Goal: Information Seeking & Learning: Learn about a topic

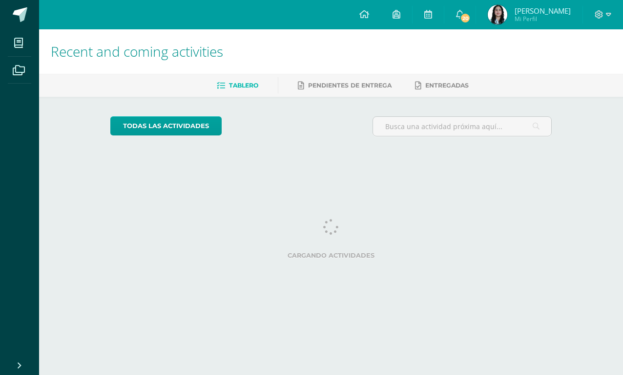
click at [25, 21] on span at bounding box center [20, 14] width 15 height 15
click at [16, 40] on icon at bounding box center [18, 43] width 9 height 10
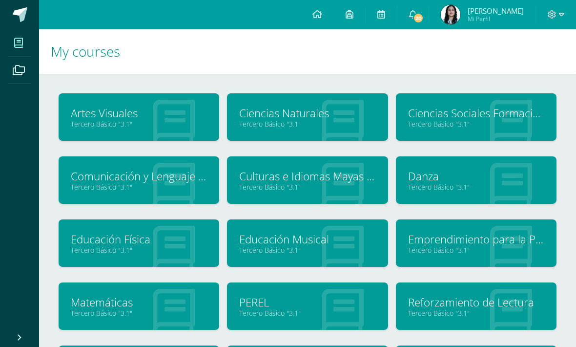
click at [433, 186] on link "Tercero Básico "3.1"" at bounding box center [476, 186] width 136 height 9
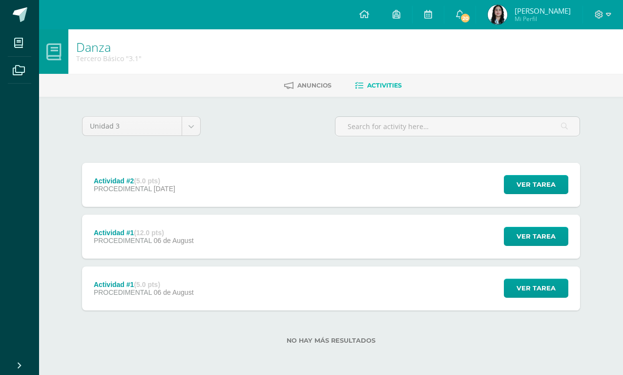
click at [190, 131] on body "My courses Archivos Cerrar panel Artes Visuales Tercero Básico "3.1" Ciencias N…" at bounding box center [311, 187] width 623 height 375
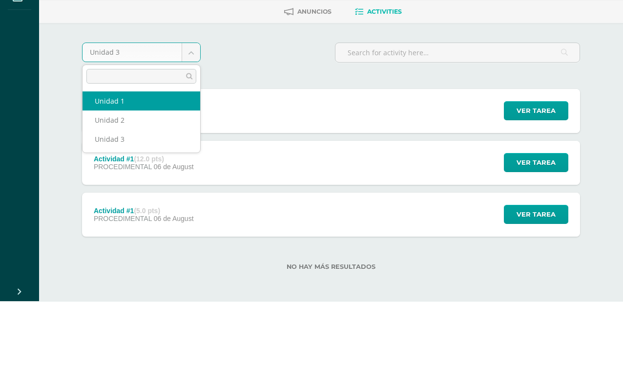
select select "Unidad 1"
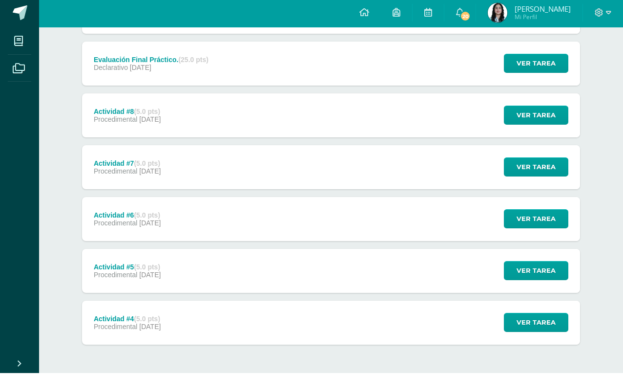
scroll to position [326, 0]
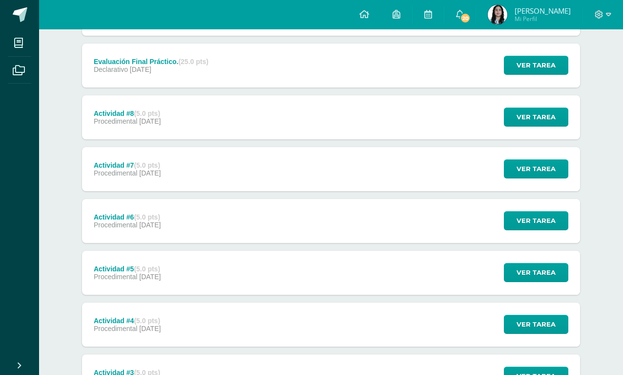
click at [254, 339] on div "Actividad #4 (5.0 pts) Procedimental [DATE] Ver tarea Actividad #4 [GEOGRAPHIC_…" at bounding box center [331, 324] width 498 height 44
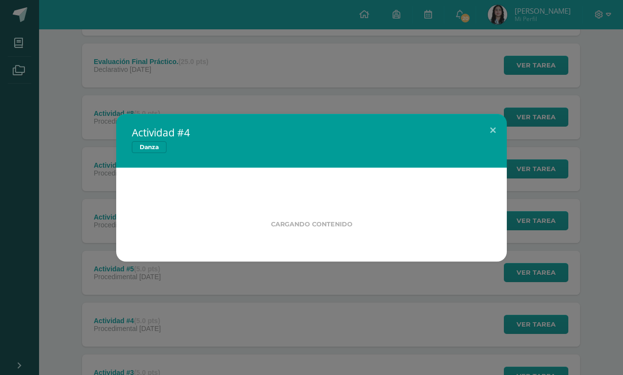
click at [492, 147] on button at bounding box center [493, 130] width 28 height 33
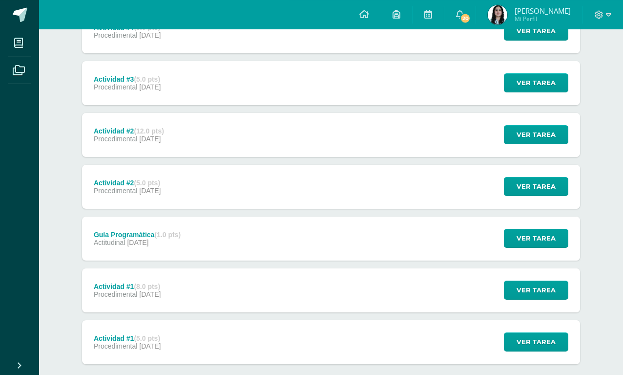
click at [256, 190] on div "Actividad #2 (5.0 pts) Procedimental [DATE] Ver tarea Actividad #2 [GEOGRAPHIC_…" at bounding box center [331, 187] width 498 height 44
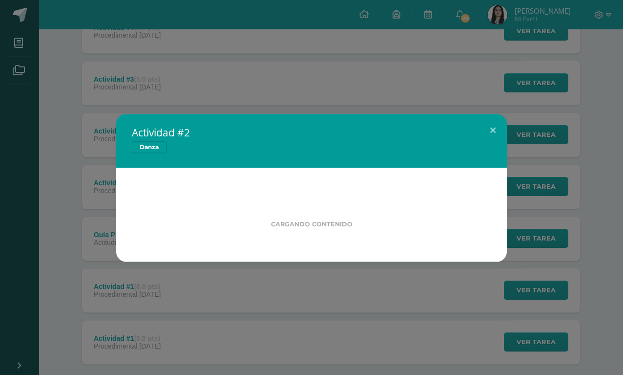
scroll to position [619, 0]
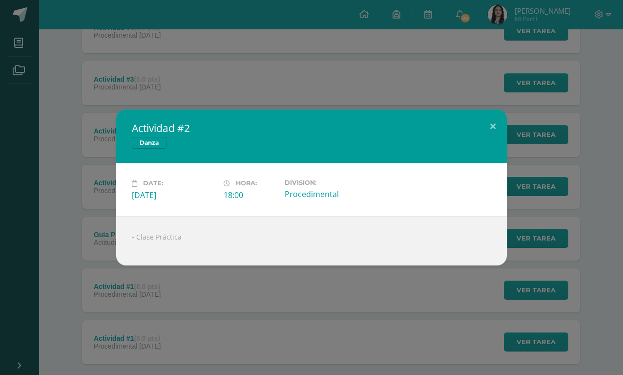
click at [489, 143] on button at bounding box center [493, 125] width 28 height 33
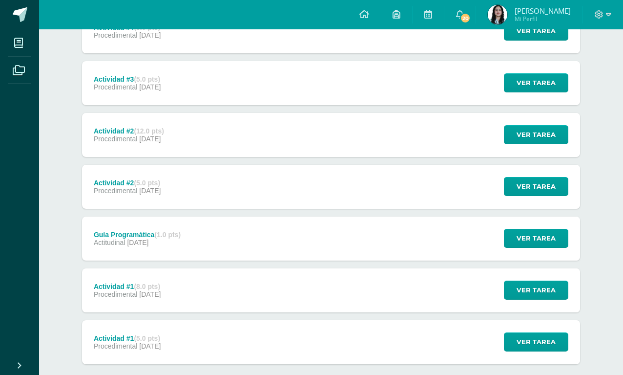
click at [292, 146] on div "Actividad #2 (12.0 pts) Procedimental [DATE] Ver tarea Actividad #2 [GEOGRAPHIC…" at bounding box center [331, 135] width 498 height 44
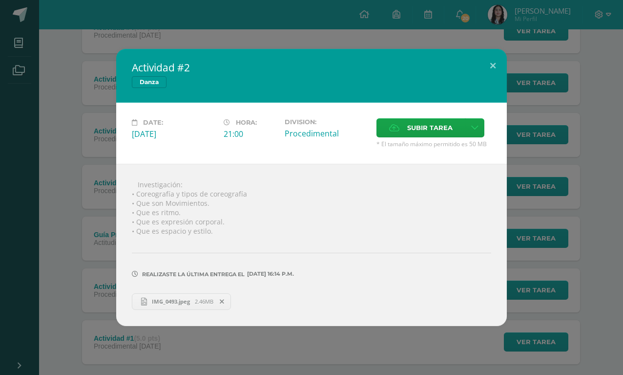
click at [502, 81] on button at bounding box center [493, 65] width 28 height 33
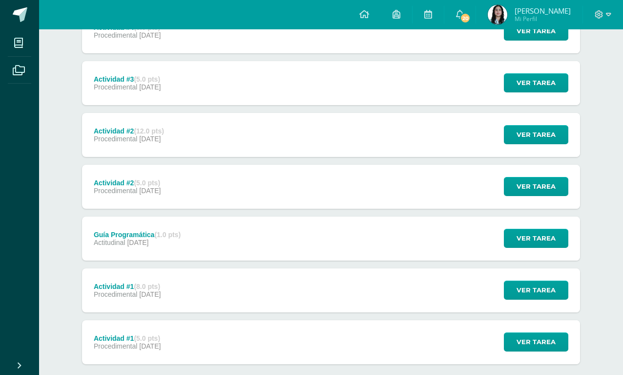
click at [280, 90] on div "Actividad #3 (5.0 pts) Procedimental [DATE] Ver tarea Actividad #3 [GEOGRAPHIC_…" at bounding box center [331, 83] width 498 height 44
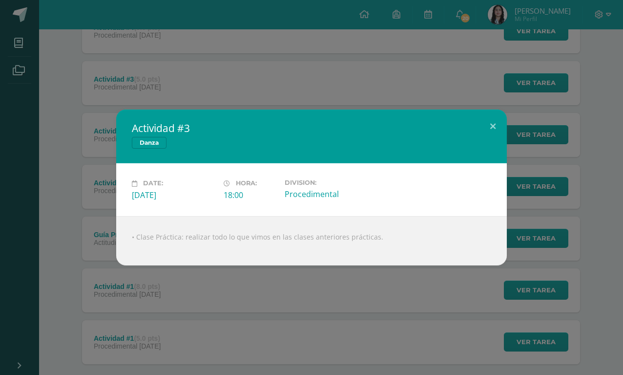
click at [490, 143] on button at bounding box center [493, 125] width 28 height 33
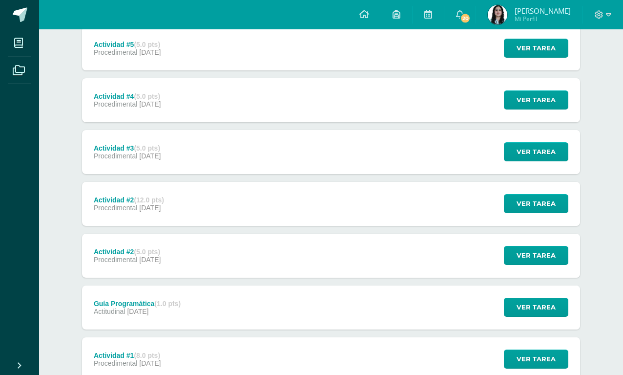
click at [327, 114] on div "Actividad #4 (5.0 pts) Procedimental [DATE] Ver tarea Actividad #4 [GEOGRAPHIC_…" at bounding box center [331, 100] width 498 height 44
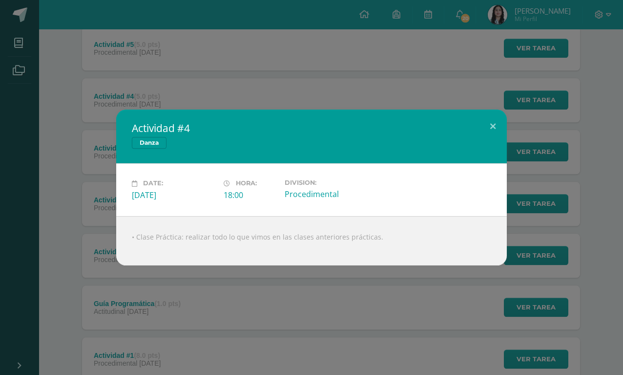
scroll to position [550, 0]
click at [496, 143] on button at bounding box center [493, 125] width 28 height 33
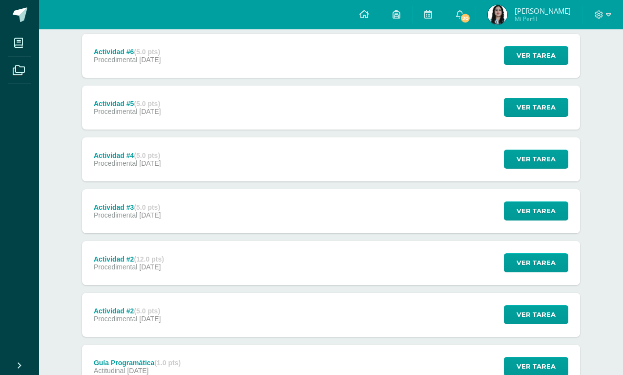
click at [335, 111] on div "Actividad #5 (5.0 pts) Procedimental [DATE] Ver tarea Actividad #5 [GEOGRAPHIC_…" at bounding box center [331, 107] width 498 height 44
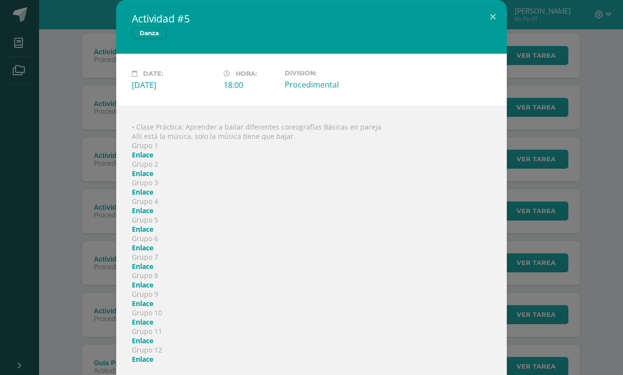
click at [145, 159] on link "Enlace" at bounding box center [142, 154] width 21 height 9
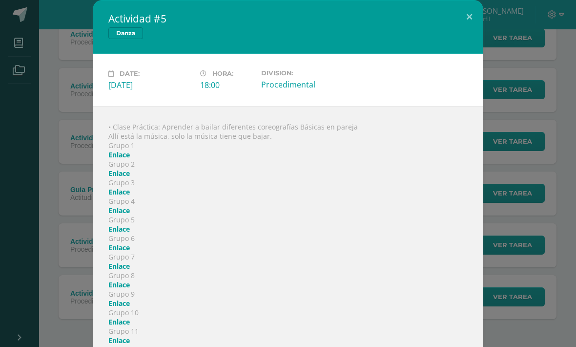
click at [126, 178] on link "Enlace" at bounding box center [118, 172] width 21 height 9
click at [126, 196] on link "Enlace" at bounding box center [118, 191] width 21 height 9
click at [124, 233] on link "Enlace" at bounding box center [118, 228] width 21 height 9
click at [126, 252] on link "Enlace" at bounding box center [118, 247] width 21 height 9
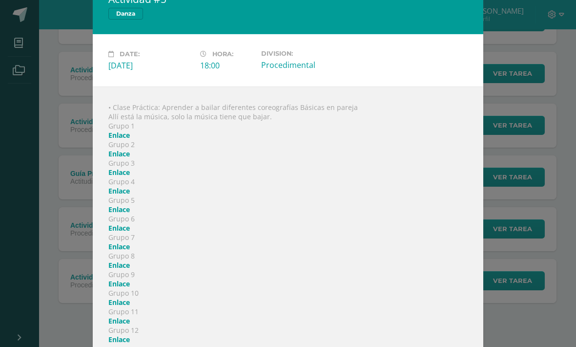
scroll to position [22, 0]
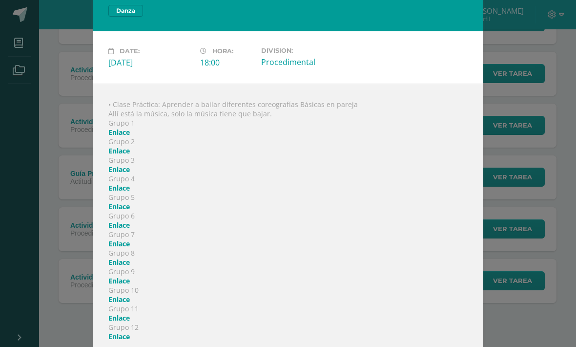
click at [125, 267] on link "Enlace" at bounding box center [118, 261] width 21 height 9
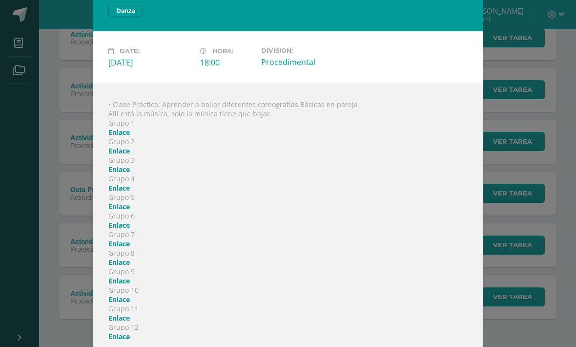
click at [126, 137] on link "Enlace" at bounding box center [118, 131] width 21 height 9
